Goal: Information Seeking & Learning: Learn about a topic

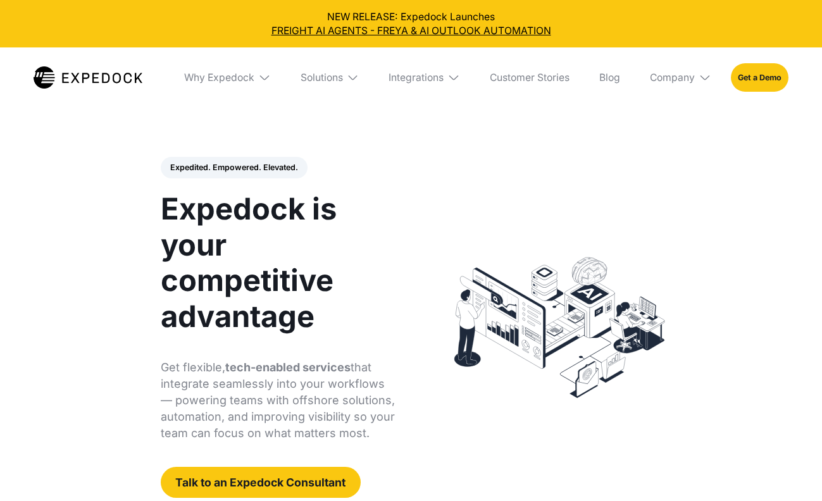
select select
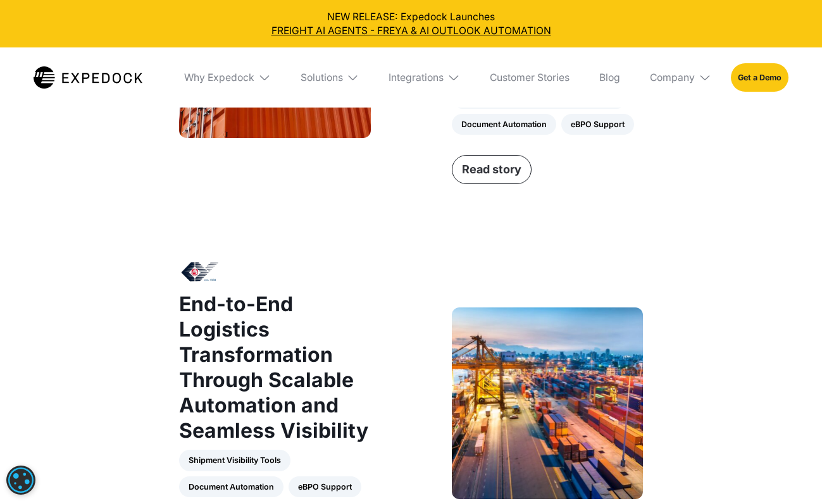
scroll to position [1180, 0]
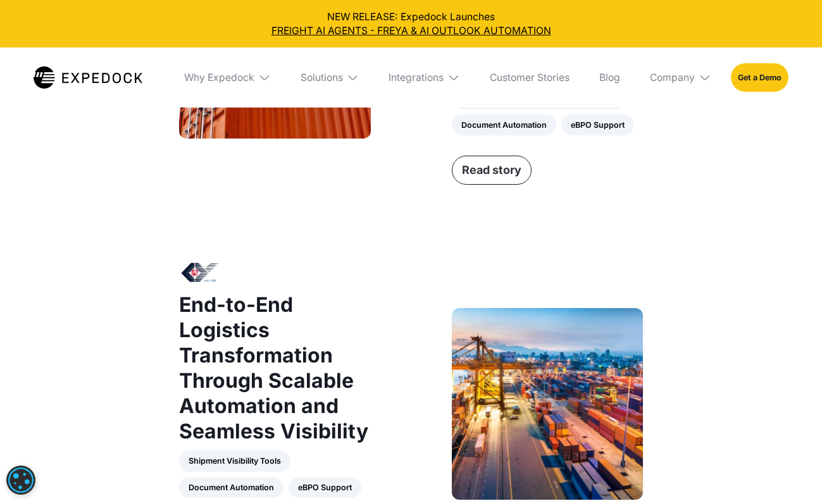
click at [473, 171] on link "Read story" at bounding box center [492, 170] width 80 height 29
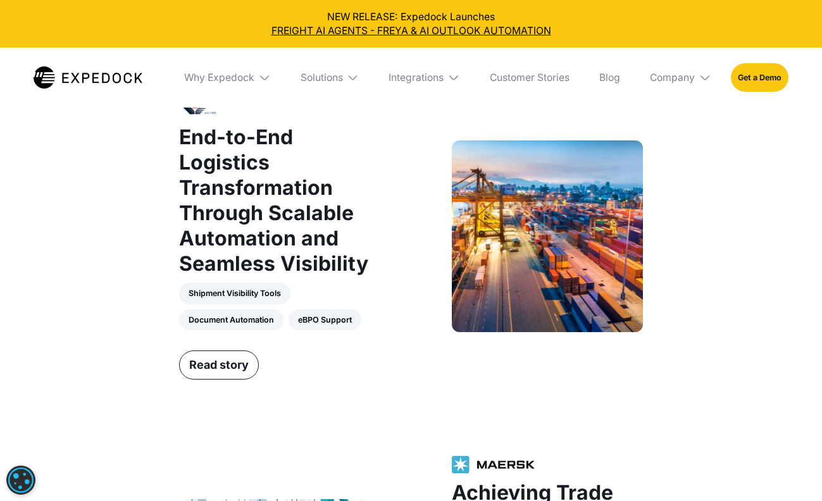
click at [226, 203] on strong "End-to-End Logistics Transformation Through Scalable Automation and Seamless Vi…" at bounding box center [273, 200] width 189 height 151
click at [221, 364] on link "Read story" at bounding box center [219, 364] width 80 height 29
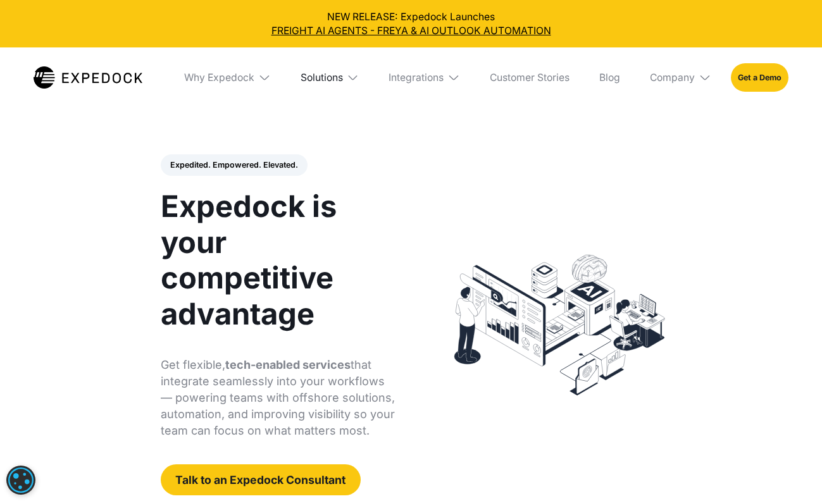
scroll to position [1, 0]
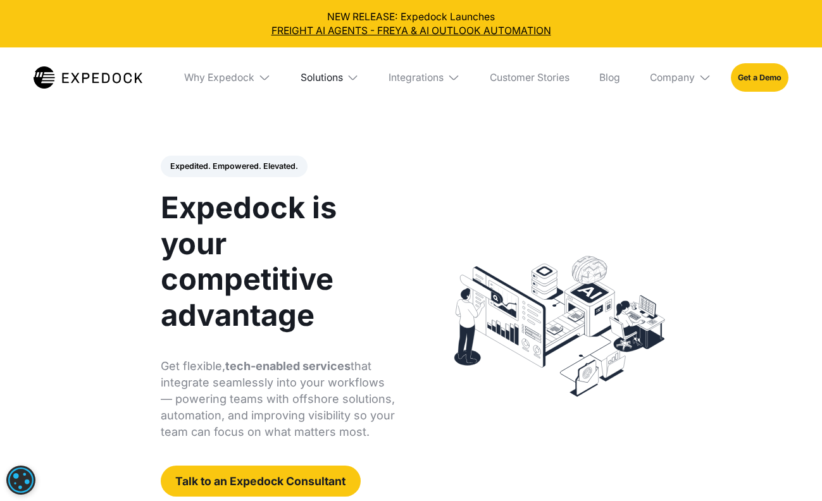
click at [317, 73] on div "Solutions" at bounding box center [322, 78] width 42 height 13
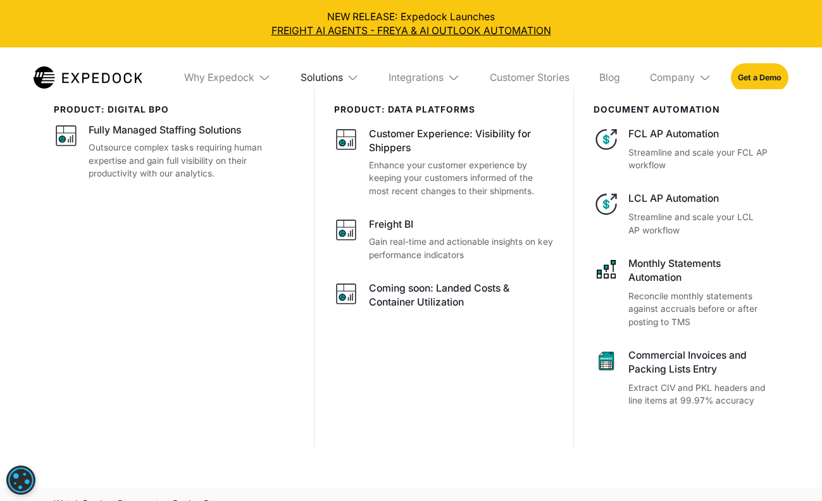
scroll to position [0, 0]
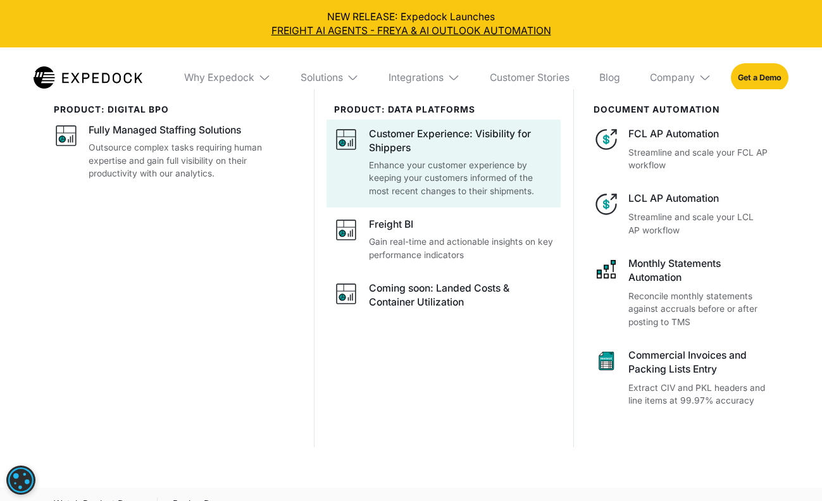
click at [396, 139] on div "Customer Experience: Visibility for Shippers" at bounding box center [461, 141] width 185 height 28
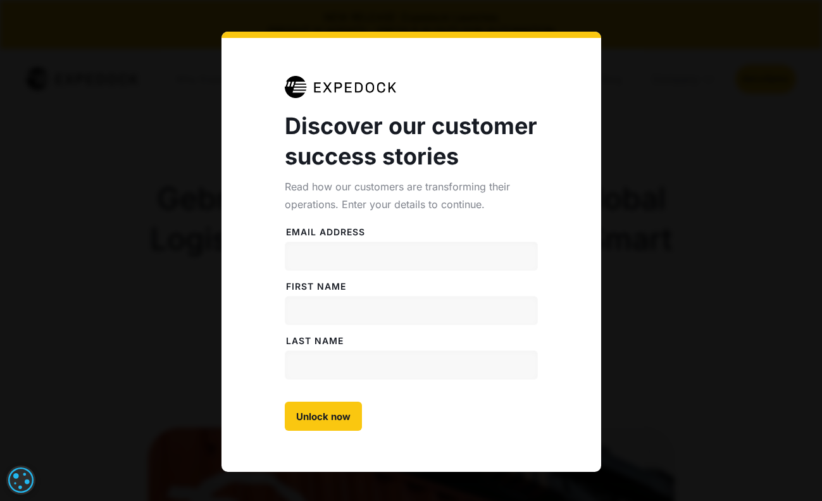
select select
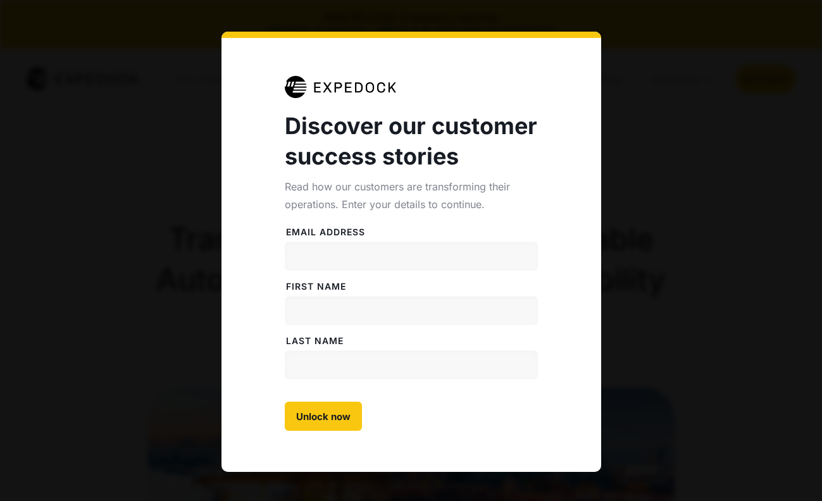
select select
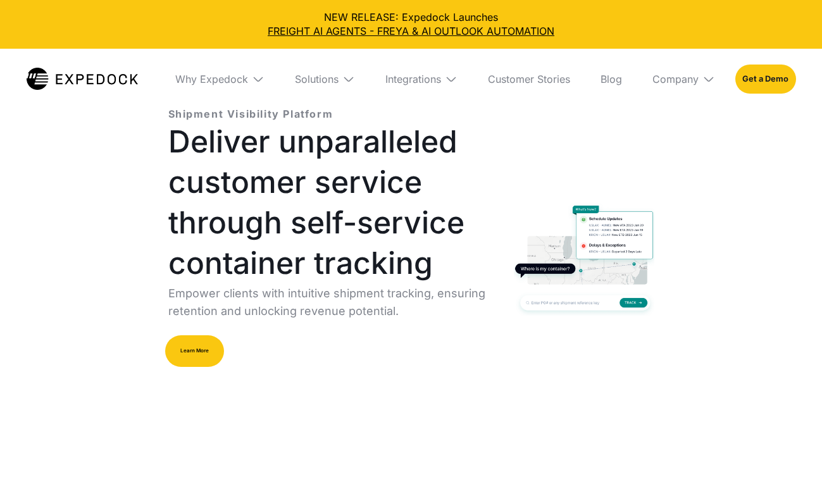
select select
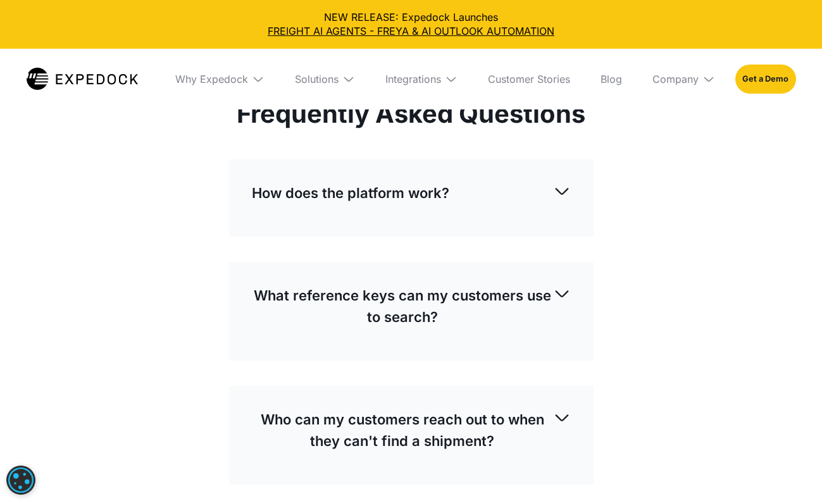
scroll to position [3220, 0]
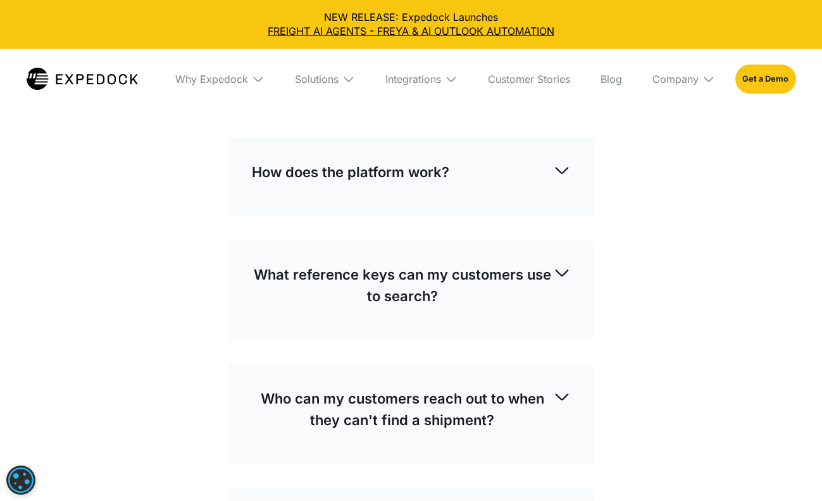
click at [456, 192] on div "How does the platform work?" at bounding box center [411, 172] width 319 height 42
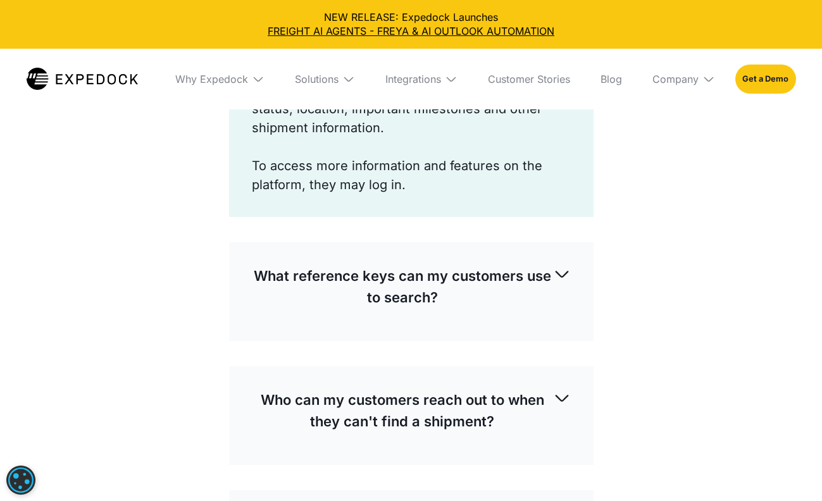
scroll to position [3463, 0]
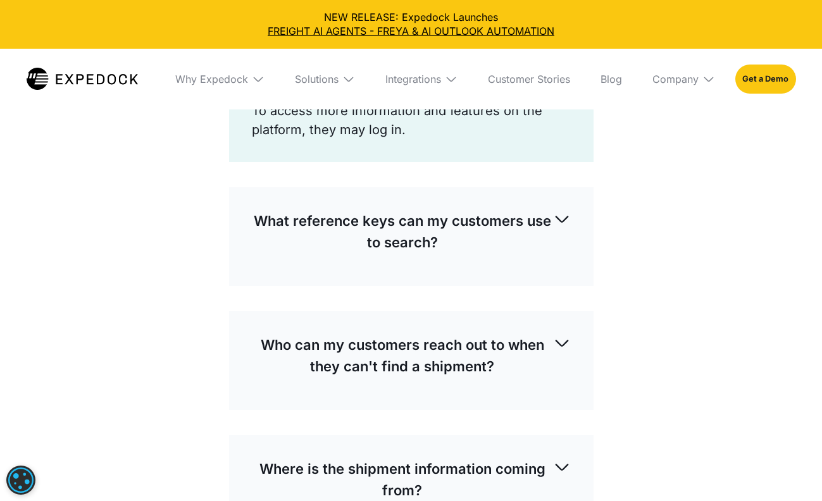
click at [479, 208] on div "What reference keys can my customers use to search?" at bounding box center [411, 231] width 319 height 63
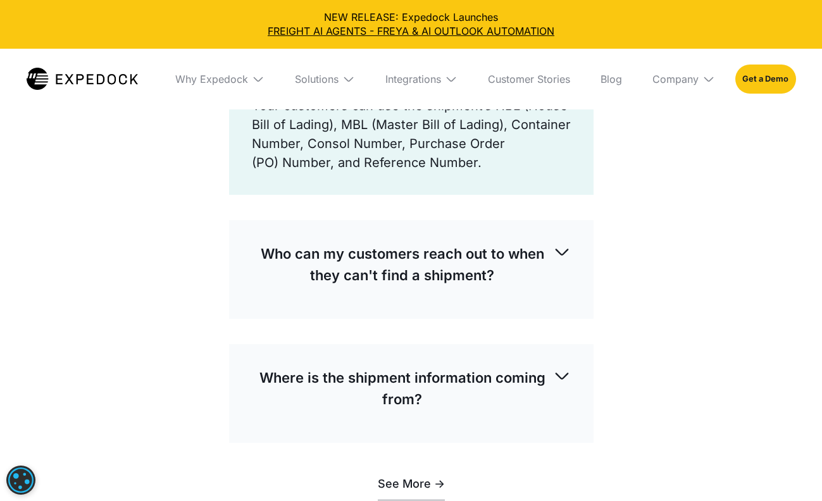
scroll to position [3632, 0]
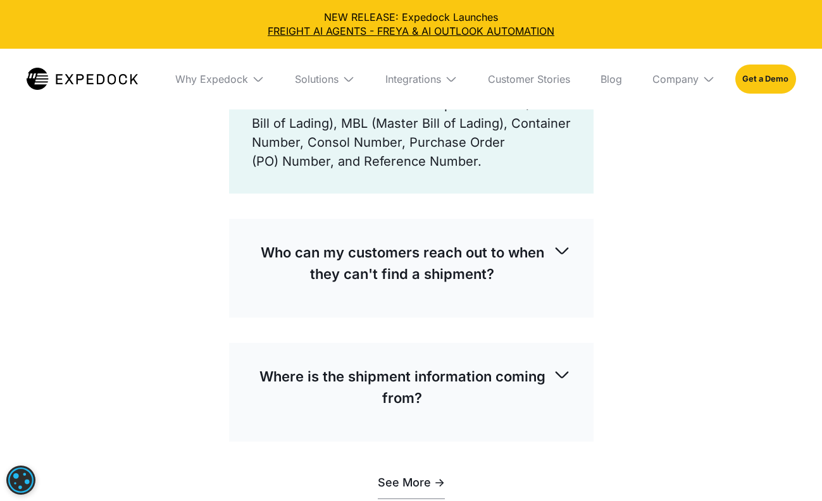
click at [408, 292] on div "Who can my customers reach out to when they can't find a shipment?" at bounding box center [411, 263] width 319 height 63
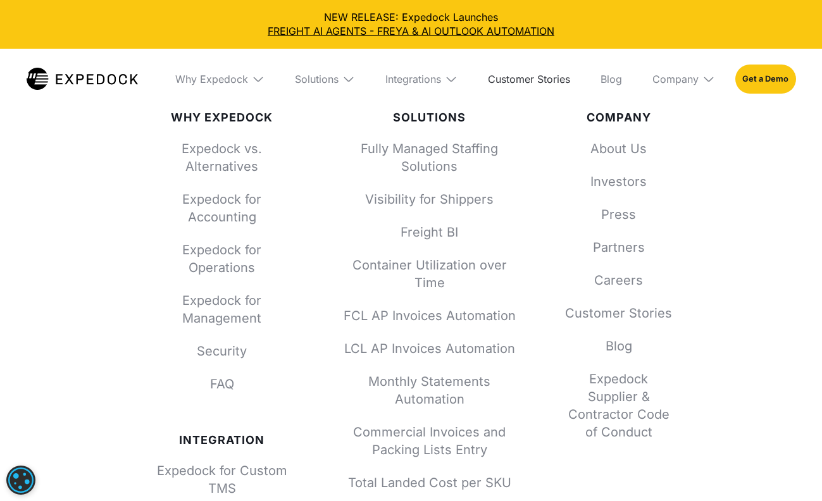
scroll to position [4694, 0]
click at [237, 150] on link "Expedock vs. Alternatives" at bounding box center [222, 156] width 149 height 35
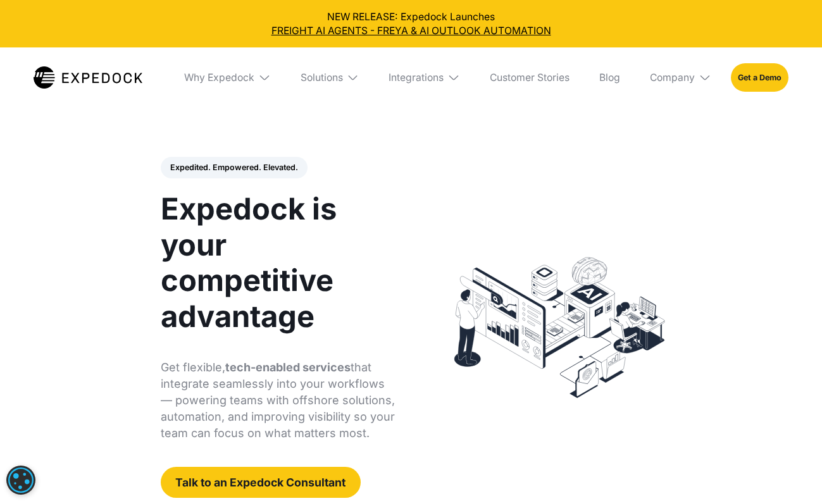
select select
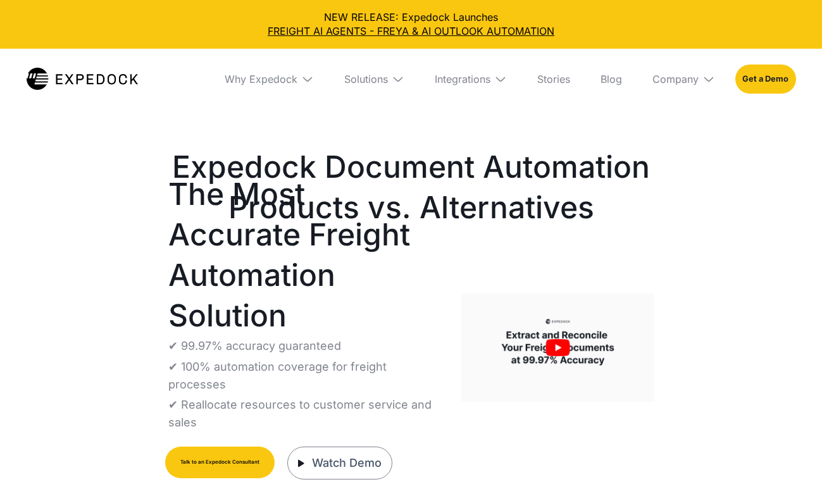
select select
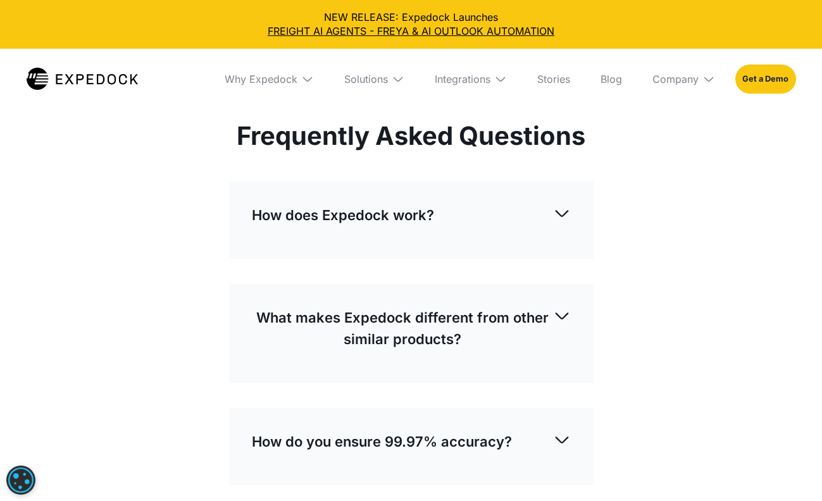
scroll to position [3768, 0]
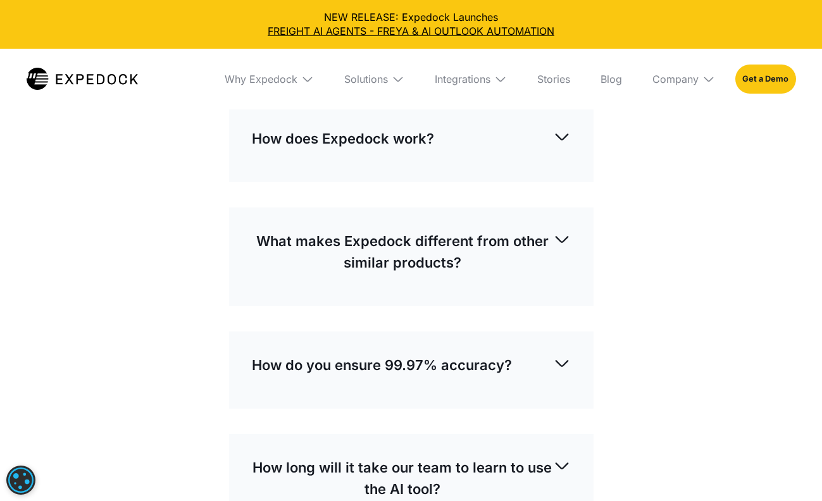
click at [321, 128] on p "How does Expedock work?" at bounding box center [343, 139] width 182 height 22
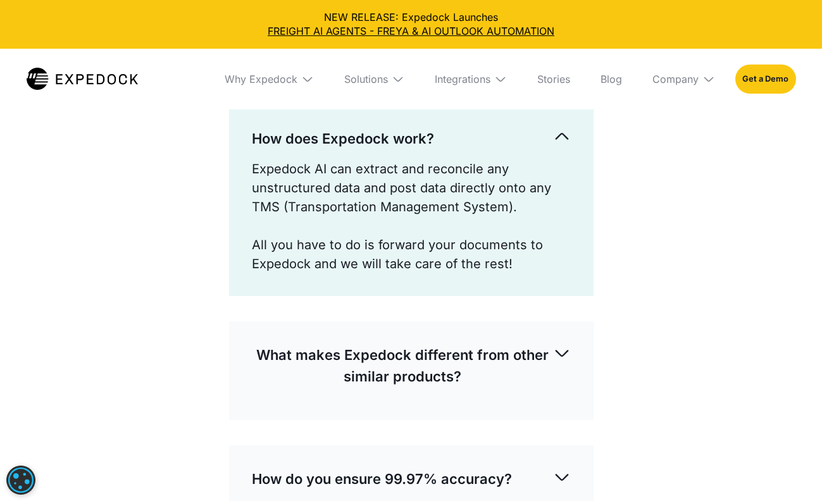
click at [297, 334] on div "What makes Expedock different from other similar products?" at bounding box center [411, 365] width 319 height 63
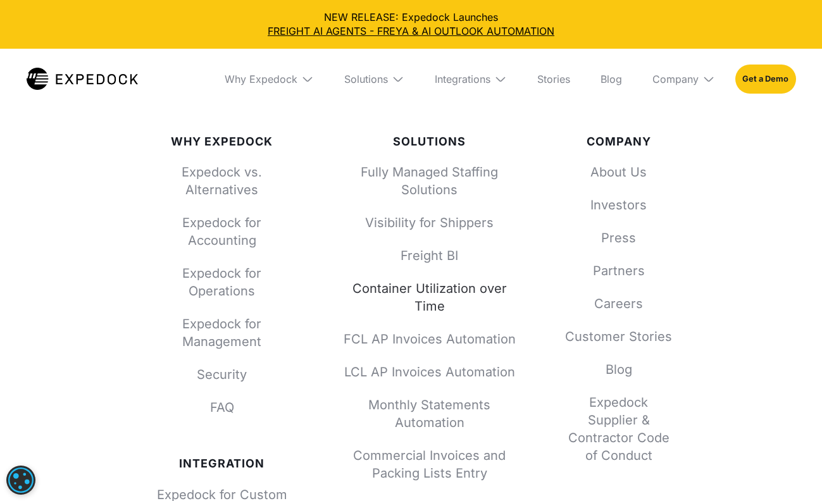
scroll to position [5692, 0]
click at [406, 165] on link "Fully Managed Staffing Solutions" at bounding box center [429, 180] width 185 height 35
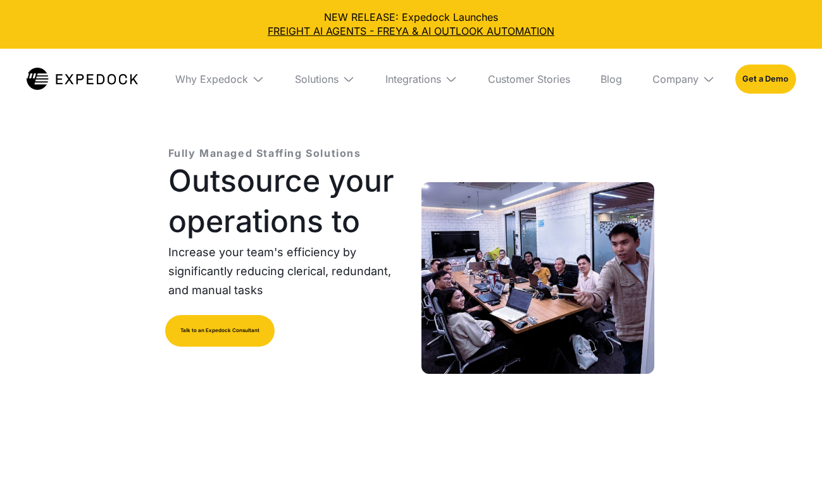
select select
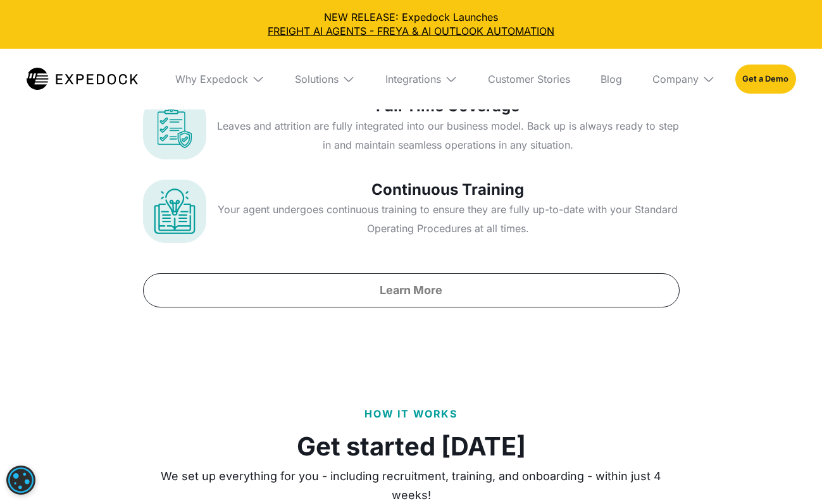
scroll to position [5613, 0]
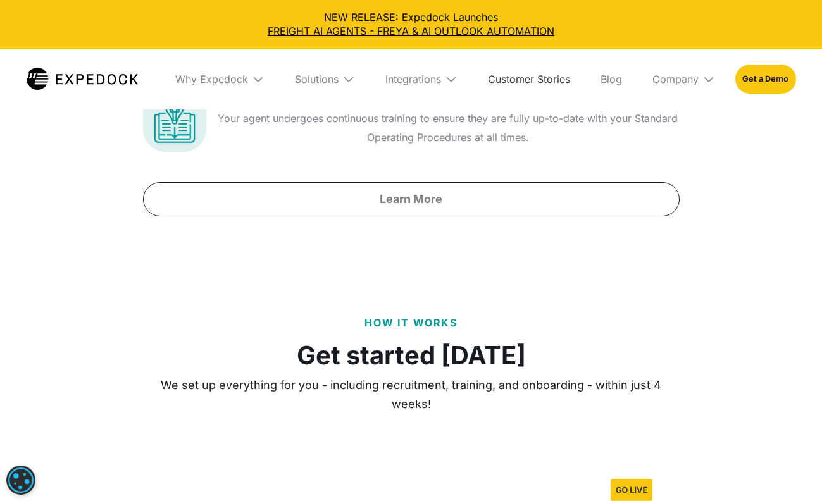
click at [530, 75] on link "Customer Stories" at bounding box center [529, 79] width 103 height 61
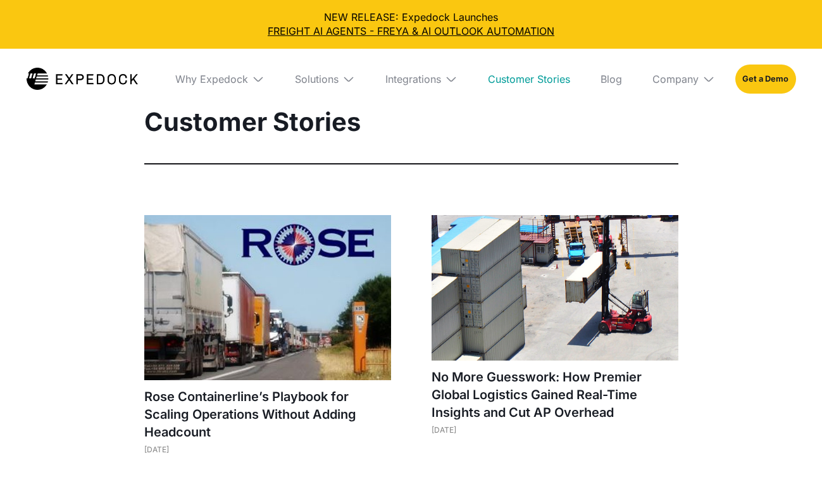
select select
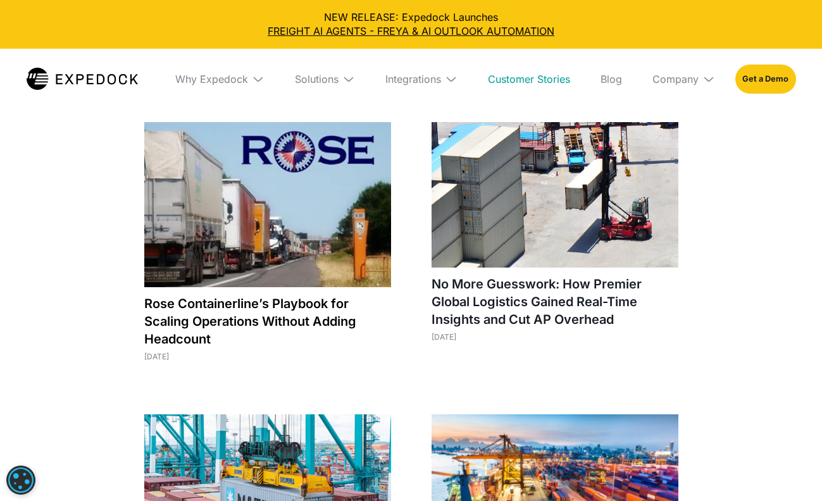
scroll to position [92, 0]
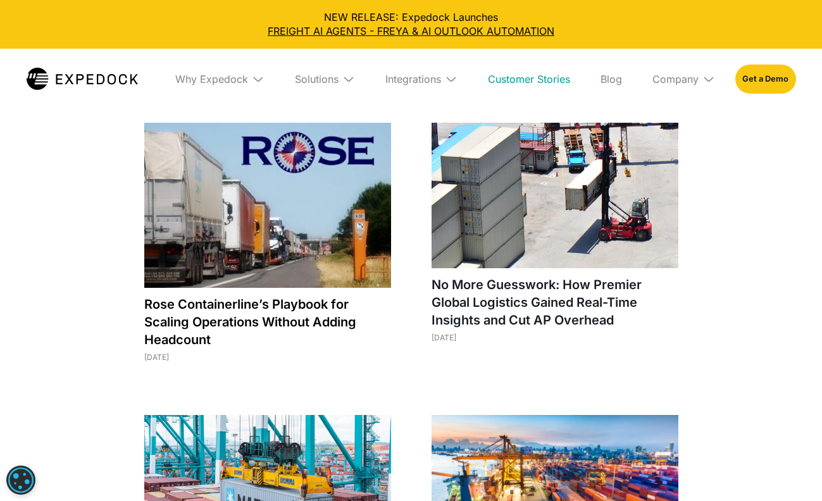
click at [278, 309] on h1 "Rose Containerline’s Playbook for Scaling Operations Without Adding Headcount" at bounding box center [267, 322] width 247 height 53
click at [608, 73] on link "Blog" at bounding box center [611, 79] width 42 height 61
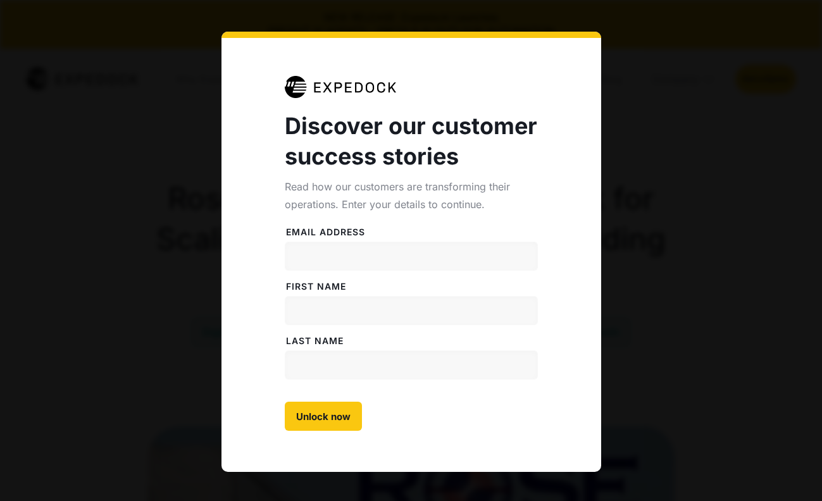
select select
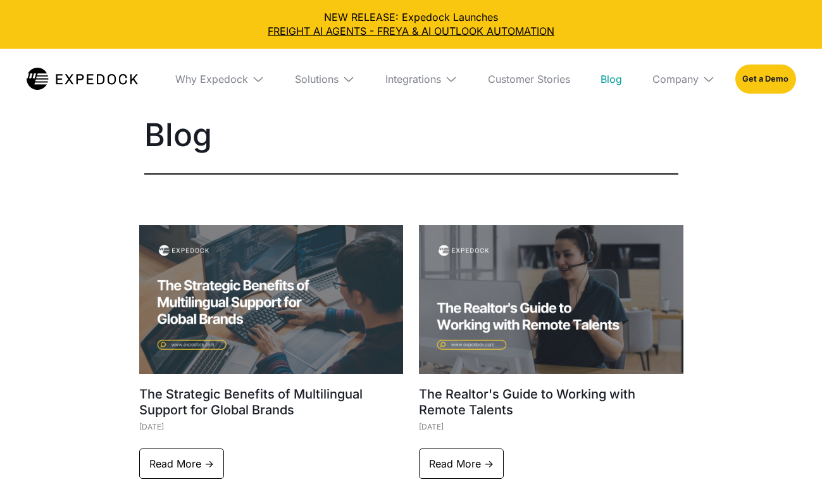
select select
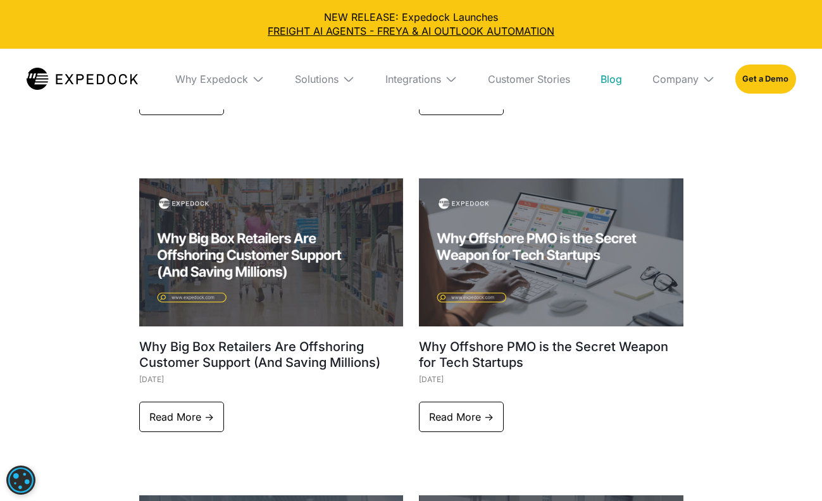
scroll to position [400, 0]
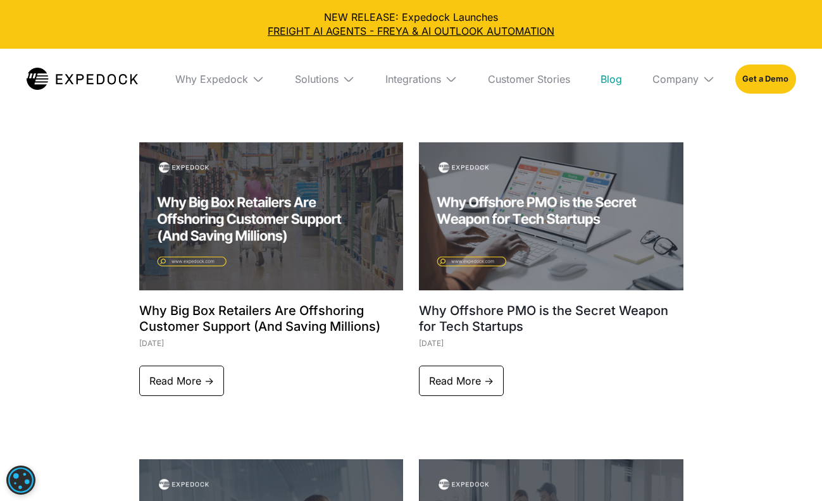
click at [308, 306] on h1 "Why Big Box Retailers Are Offshoring Customer Support (And Saving Millions)" at bounding box center [271, 319] width 265 height 32
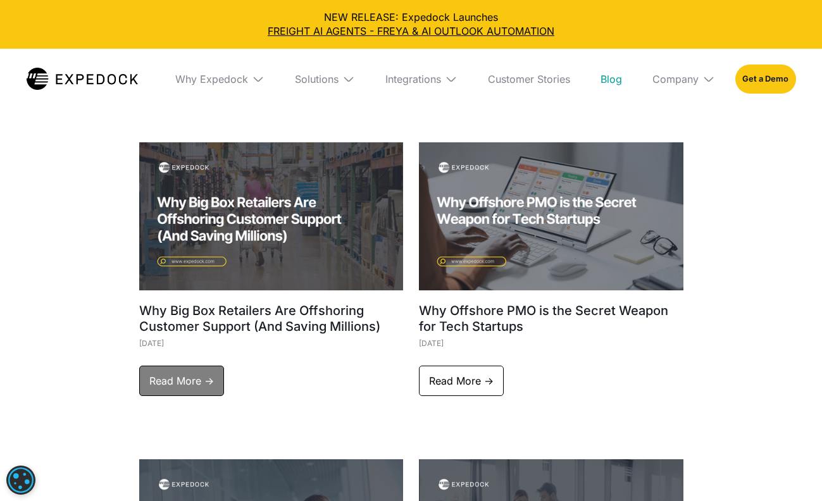
click at [189, 383] on link "Read More ->" at bounding box center [181, 381] width 85 height 30
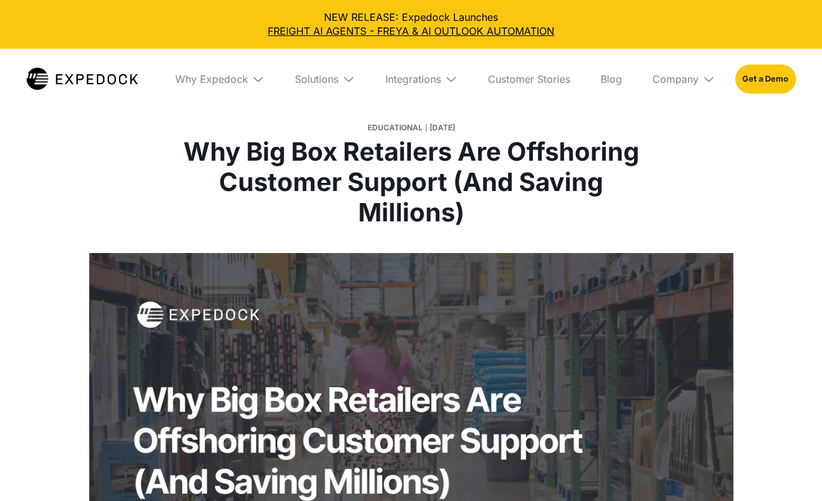
select select
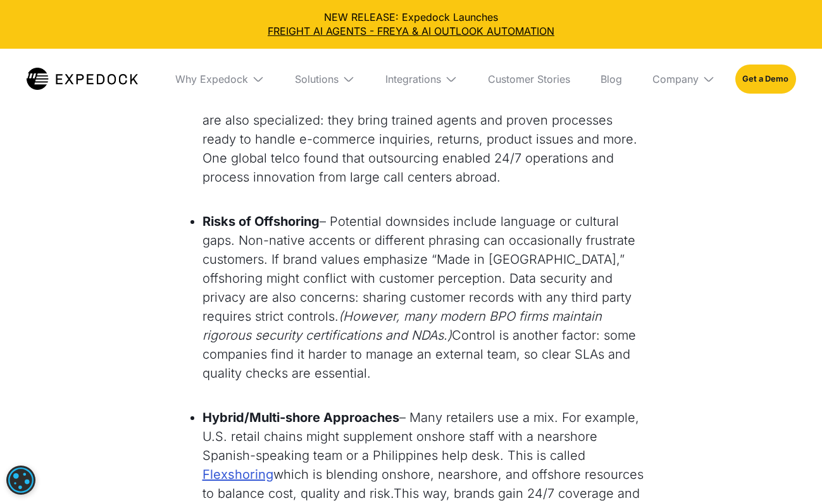
scroll to position [1691, 0]
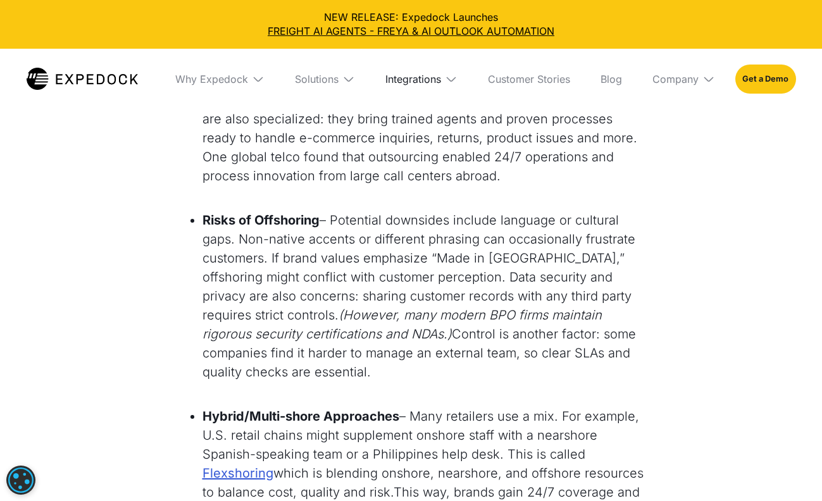
click at [435, 75] on div "Integrations" at bounding box center [413, 79] width 56 height 13
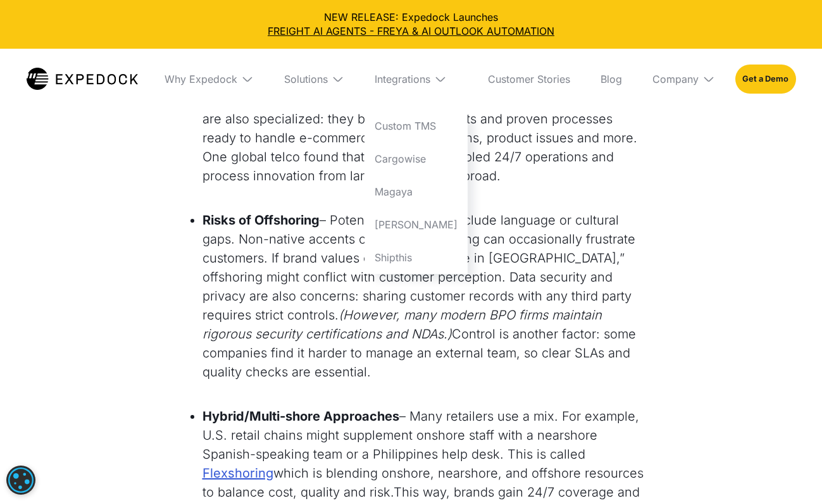
click at [685, 85] on div "Company" at bounding box center [683, 79] width 83 height 61
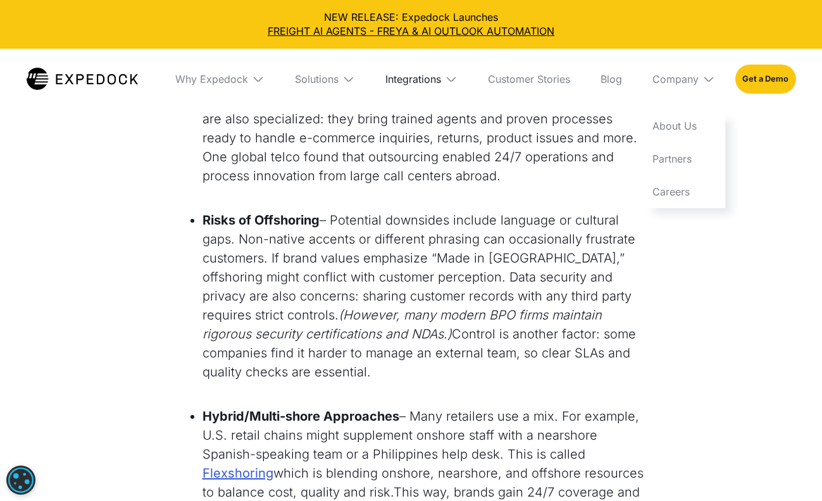
click at [432, 77] on div "Integrations" at bounding box center [413, 79] width 56 height 13
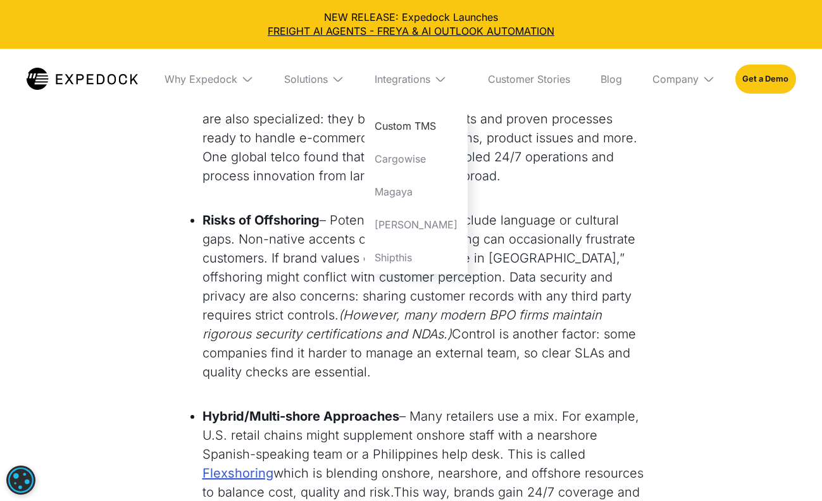
click at [424, 126] on link "Custom TMS" at bounding box center [416, 125] width 103 height 33
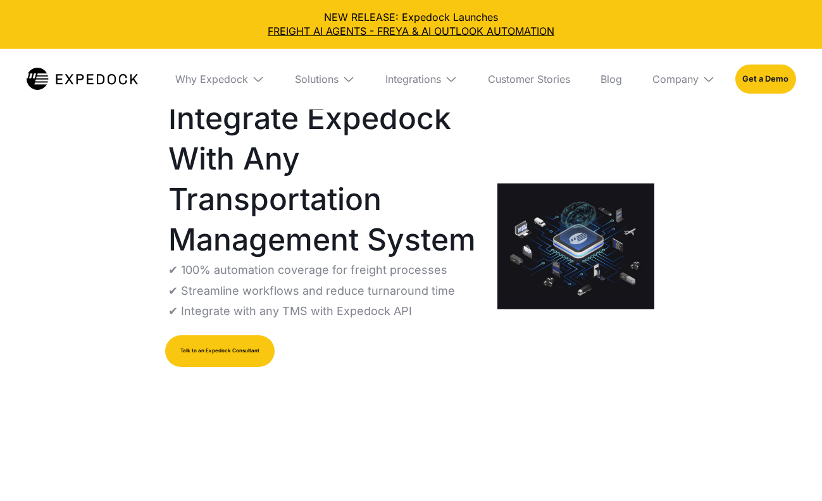
select select
click at [324, 85] on div "Solutions" at bounding box center [325, 79] width 80 height 61
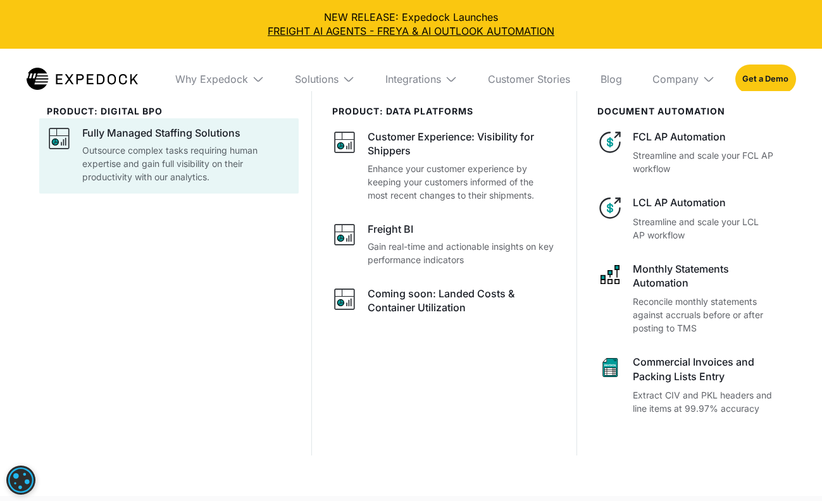
click at [161, 148] on p "Outsource complex tasks requiring human expertise and gain full visibility on t…" at bounding box center [186, 164] width 209 height 40
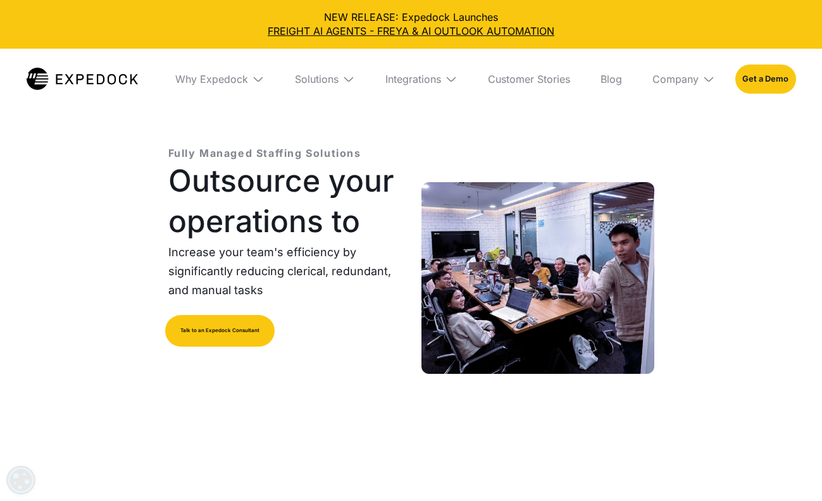
select select
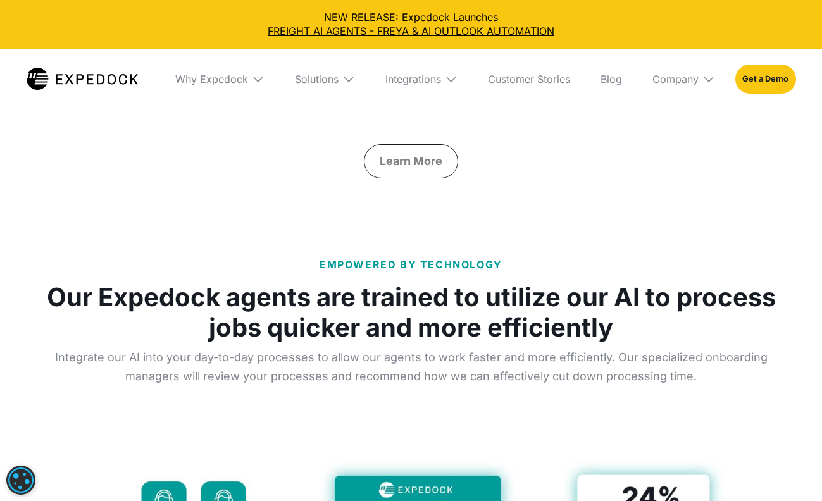
scroll to position [3746, 0]
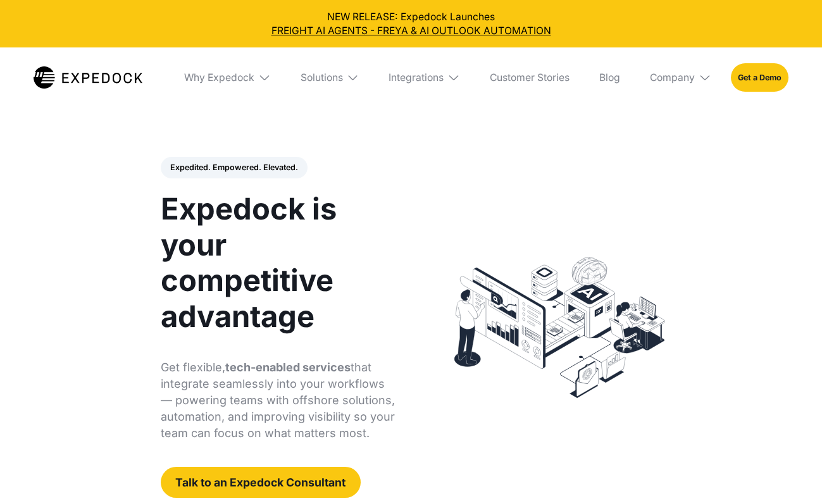
select select
click at [680, 81] on div "Company" at bounding box center [672, 78] width 45 height 13
click at [660, 190] on link "Careers" at bounding box center [680, 188] width 81 height 32
select select
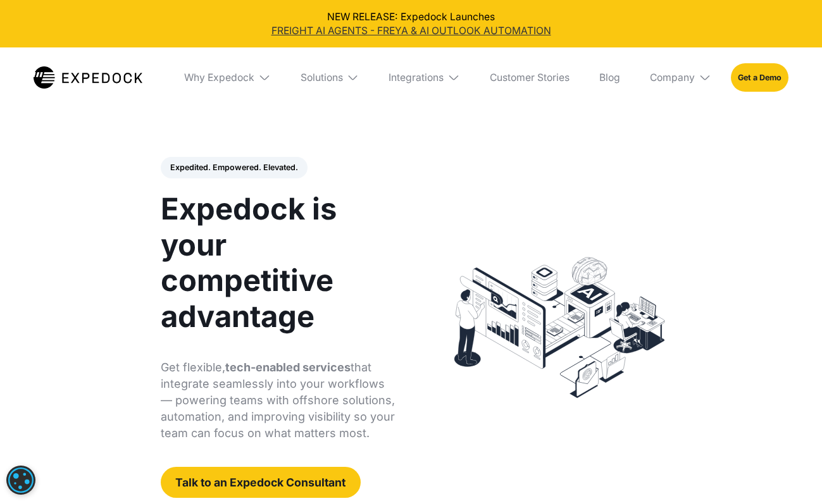
click at [316, 33] on link "FREIGHT AI AGENTS - FREYA & AI OUTLOOK AUTOMATION" at bounding box center [411, 31] width 802 height 14
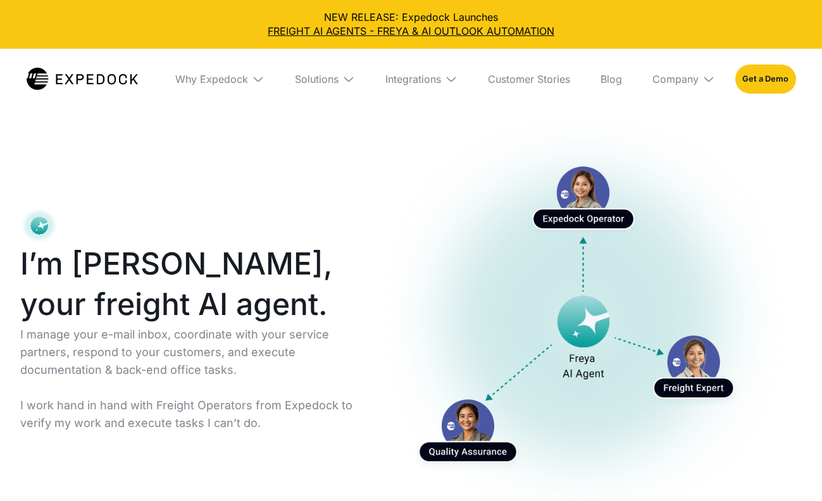
select select
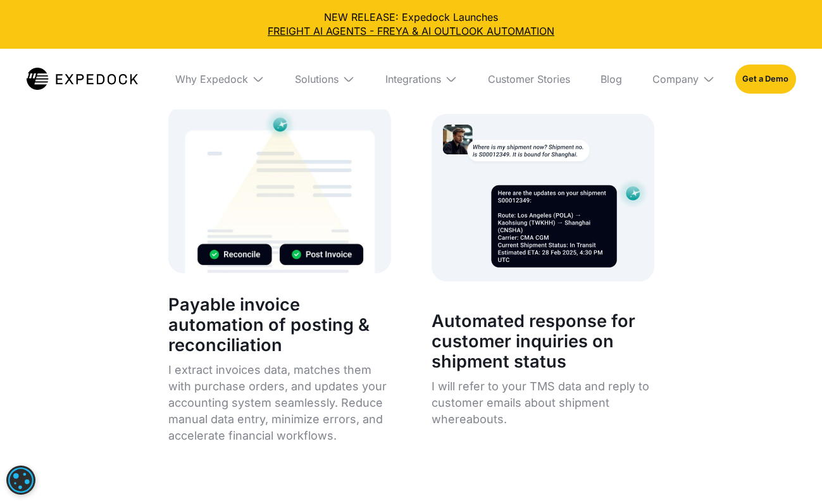
scroll to position [4854, 0]
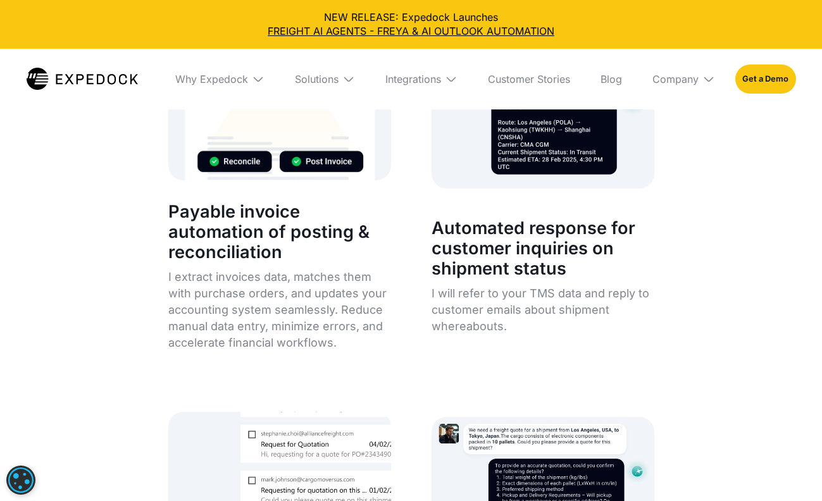
click at [97, 83] on img at bounding box center [82, 79] width 111 height 22
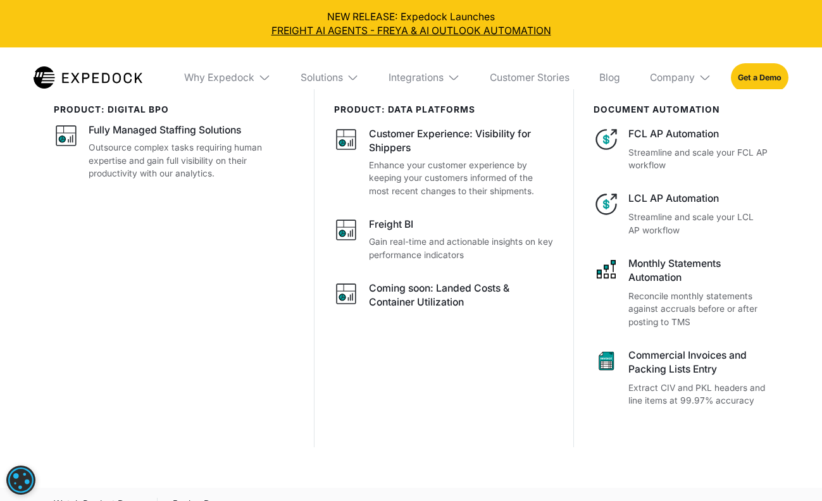
select select
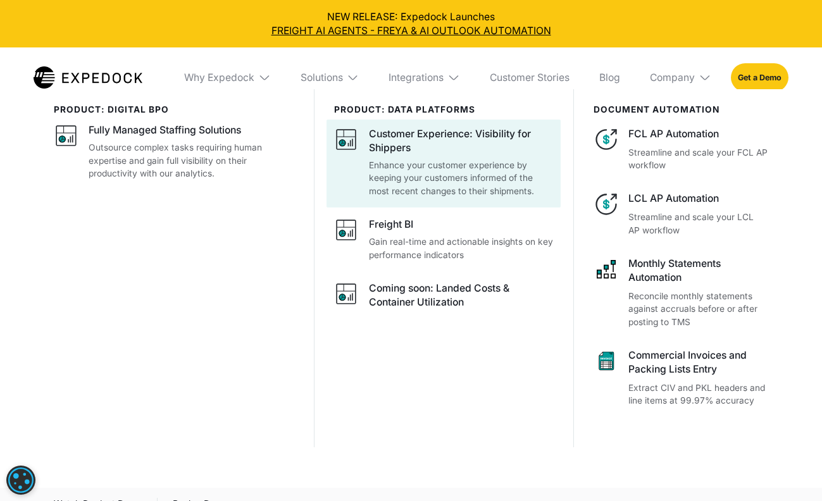
click at [427, 168] on p "Enhance your customer experience by keeping your customers informed of the most…" at bounding box center [461, 178] width 185 height 39
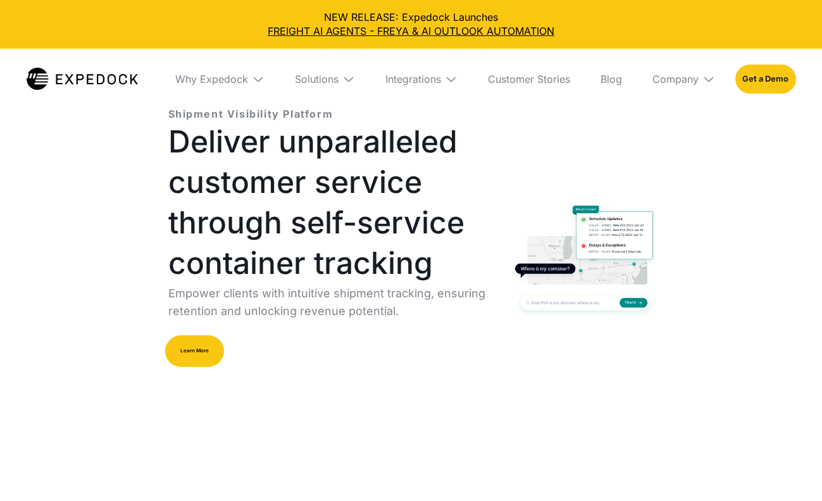
select select
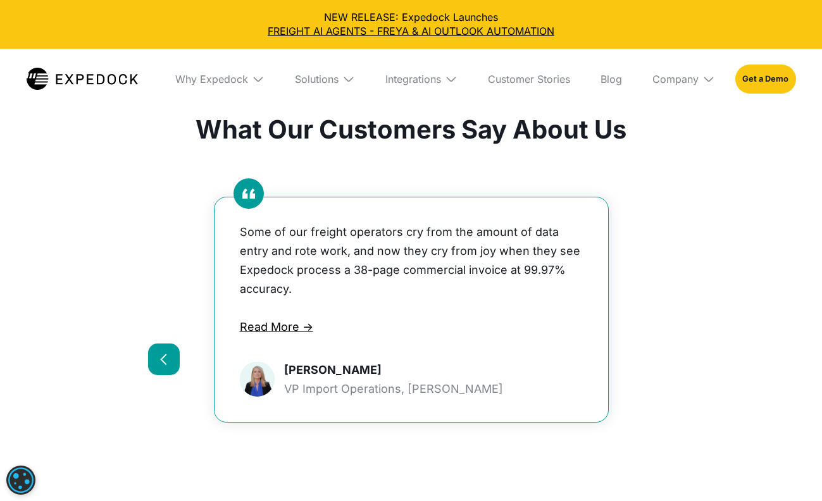
scroll to position [2644, 0]
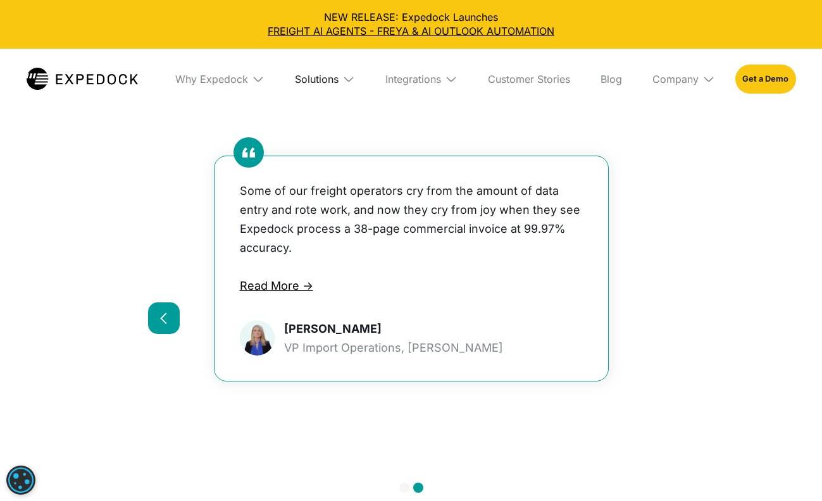
click at [336, 80] on div "Solutions" at bounding box center [317, 79] width 44 height 13
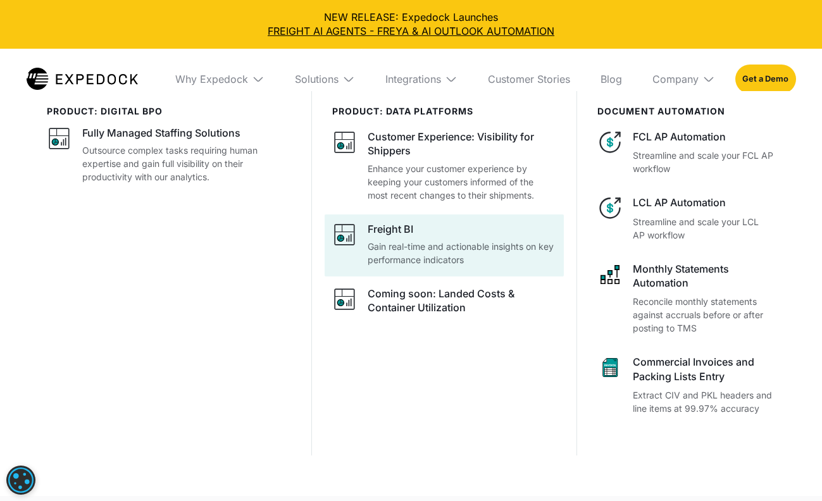
click at [411, 228] on div "Freight BI" at bounding box center [391, 229] width 46 height 14
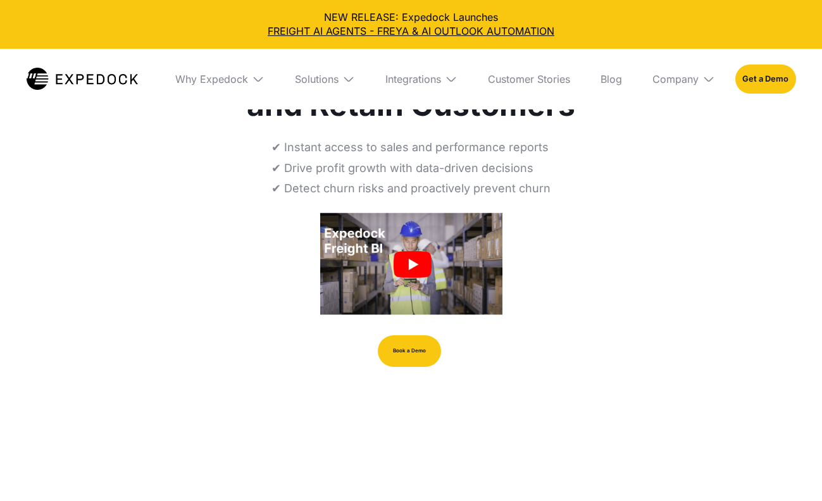
select select
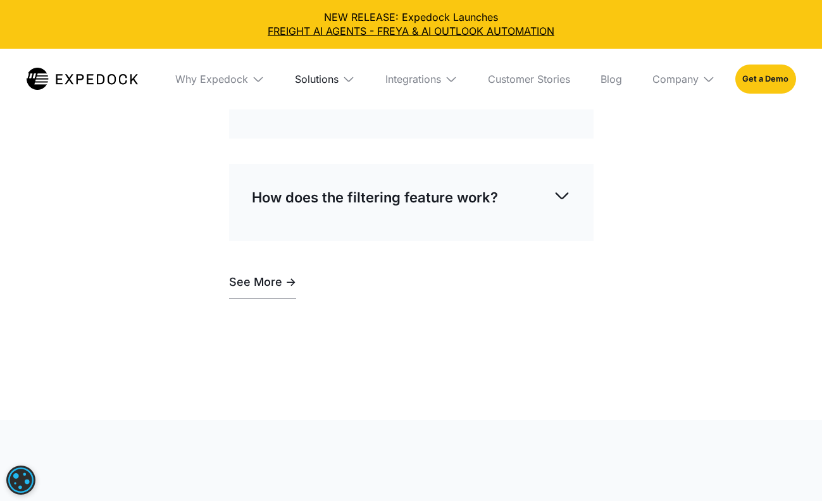
scroll to position [4096, 0]
click at [314, 78] on div "Solutions" at bounding box center [317, 79] width 44 height 13
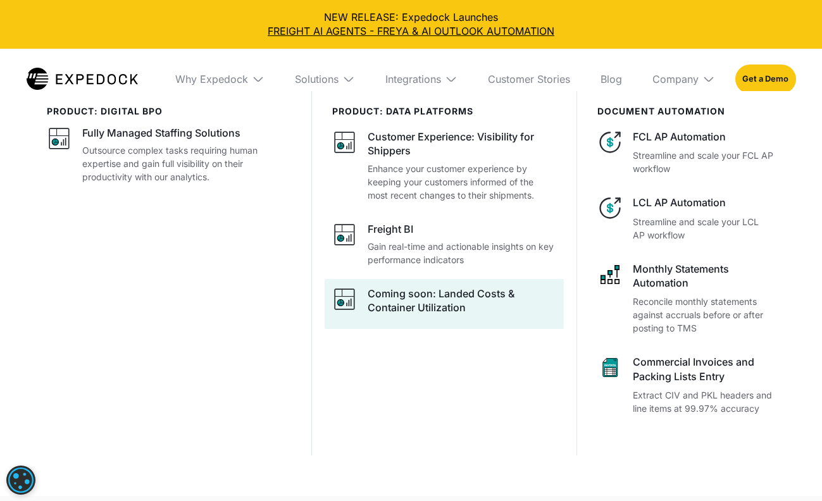
click at [446, 312] on div "Coming soon: Landed Costs & Container Utilization" at bounding box center [462, 301] width 189 height 28
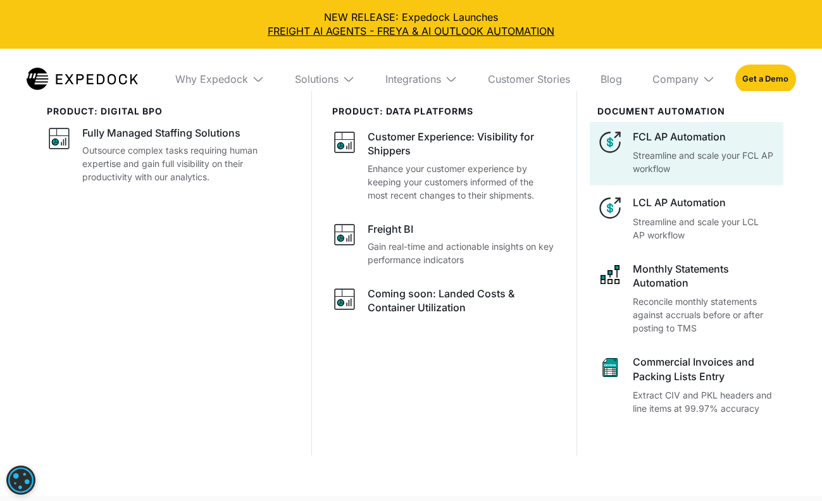
click at [661, 156] on p "Streamline and scale your FCL AP workflow" at bounding box center [704, 162] width 142 height 27
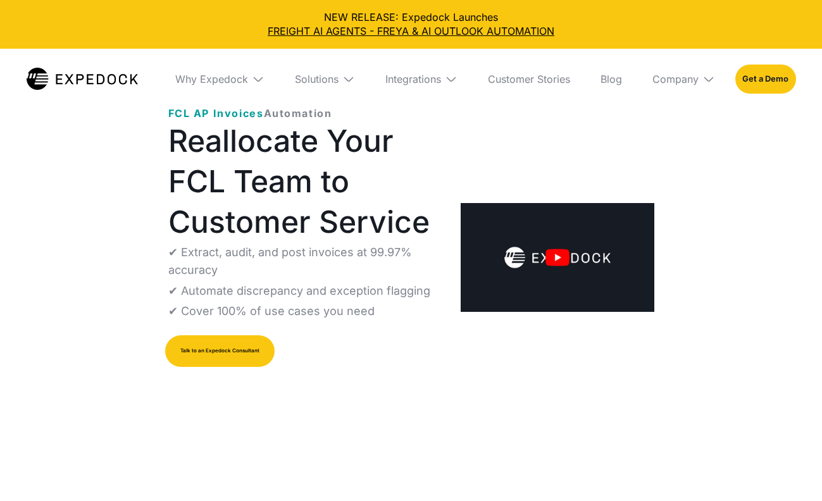
select select
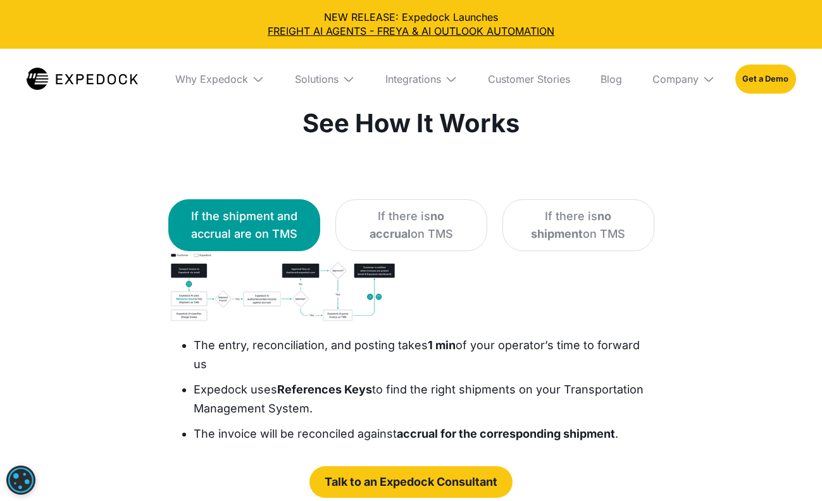
scroll to position [2110, 0]
